Goal: Obtain resource: Download file/media

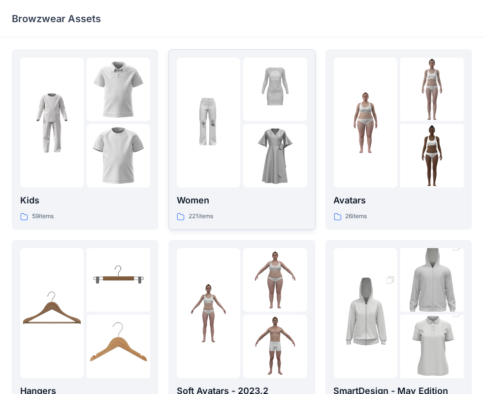
click at [241, 199] on p "Women" at bounding box center [242, 200] width 130 height 14
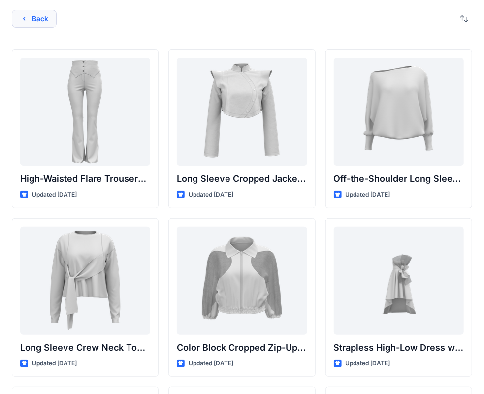
click at [38, 21] on button "Back" at bounding box center [34, 19] width 45 height 18
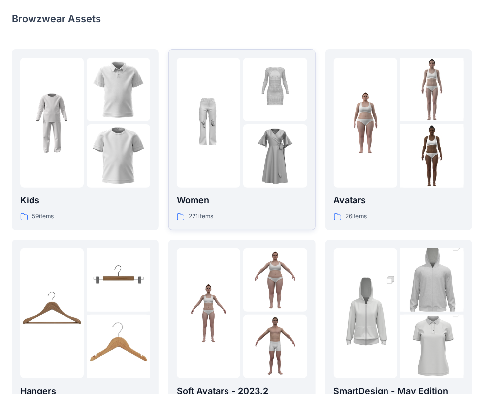
click at [226, 147] on img at bounding box center [209, 123] width 64 height 64
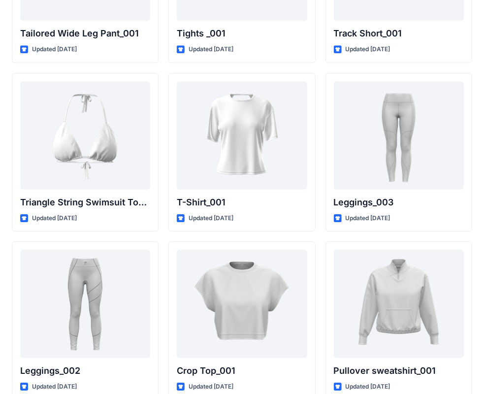
scroll to position [11079, 0]
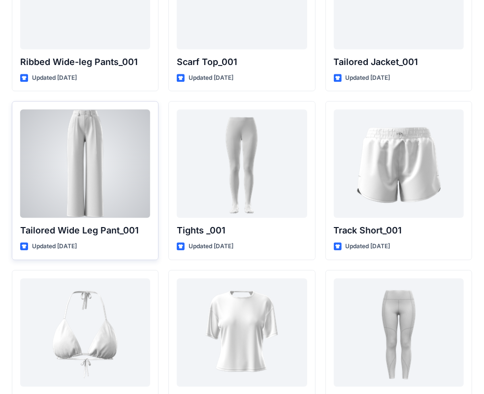
click at [77, 133] on div at bounding box center [85, 163] width 130 height 108
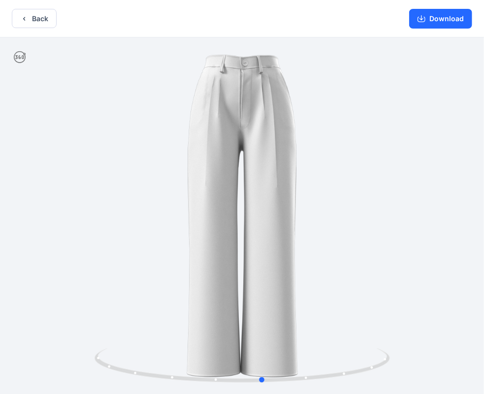
drag, startPoint x: 353, startPoint y: 367, endPoint x: 374, endPoint y: 385, distance: 27.2
click at [374, 385] on div at bounding box center [242, 216] width 484 height 358
click at [454, 20] on button "Download" at bounding box center [440, 19] width 63 height 20
click at [31, 20] on button "Back" at bounding box center [34, 18] width 45 height 19
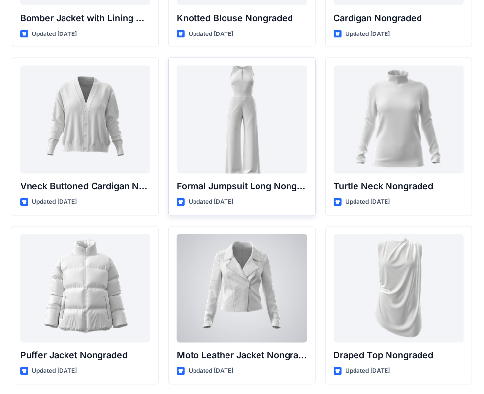
scroll to position [9159, 0]
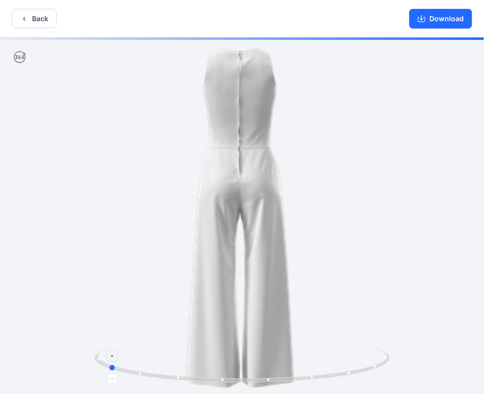
drag, startPoint x: 369, startPoint y: 369, endPoint x: 234, endPoint y: 374, distance: 134.5
click at [234, 374] on icon at bounding box center [244, 366] width 298 height 37
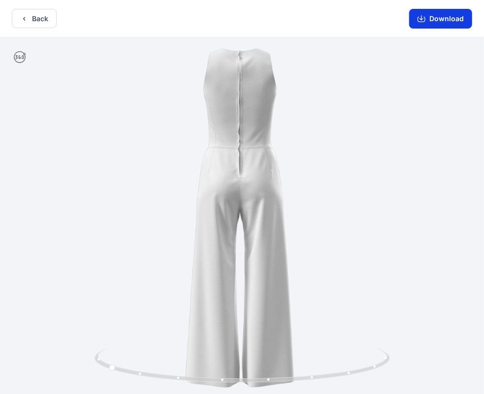
click at [441, 20] on button "Download" at bounding box center [440, 19] width 63 height 20
click at [36, 19] on button "Back" at bounding box center [34, 18] width 45 height 19
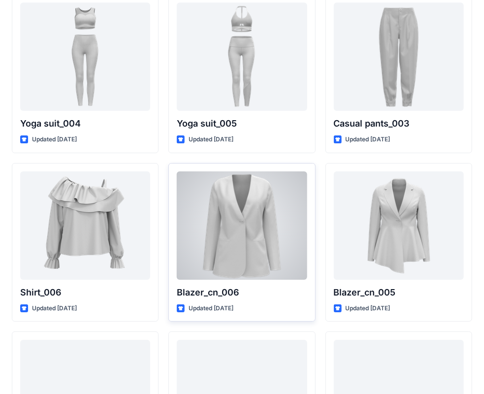
scroll to position [5571, 0]
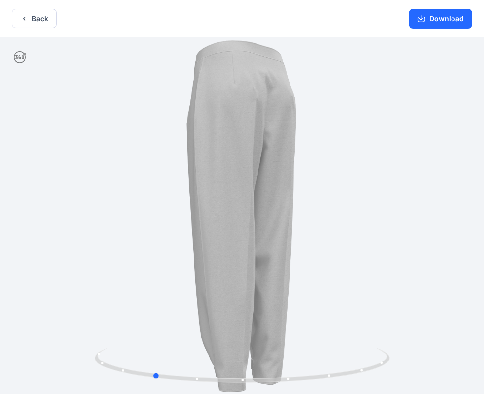
drag, startPoint x: 359, startPoint y: 367, endPoint x: 270, endPoint y: 390, distance: 92.1
click at [270, 390] on div at bounding box center [242, 216] width 484 height 358
click at [455, 24] on button "Download" at bounding box center [440, 19] width 63 height 20
click at [32, 17] on button "Back" at bounding box center [34, 18] width 45 height 19
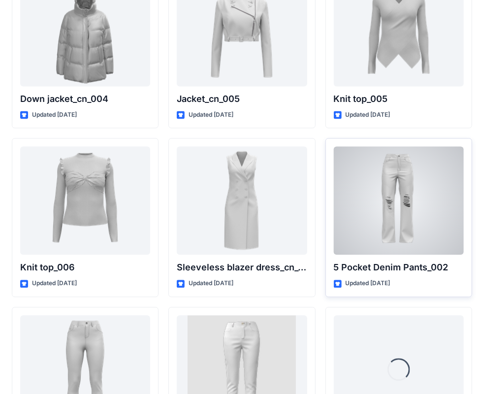
scroll to position [6524, 0]
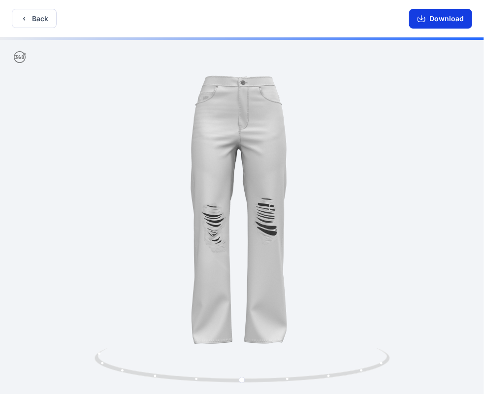
click at [431, 18] on button "Download" at bounding box center [440, 19] width 63 height 20
